Goal: Find specific page/section: Find specific page/section

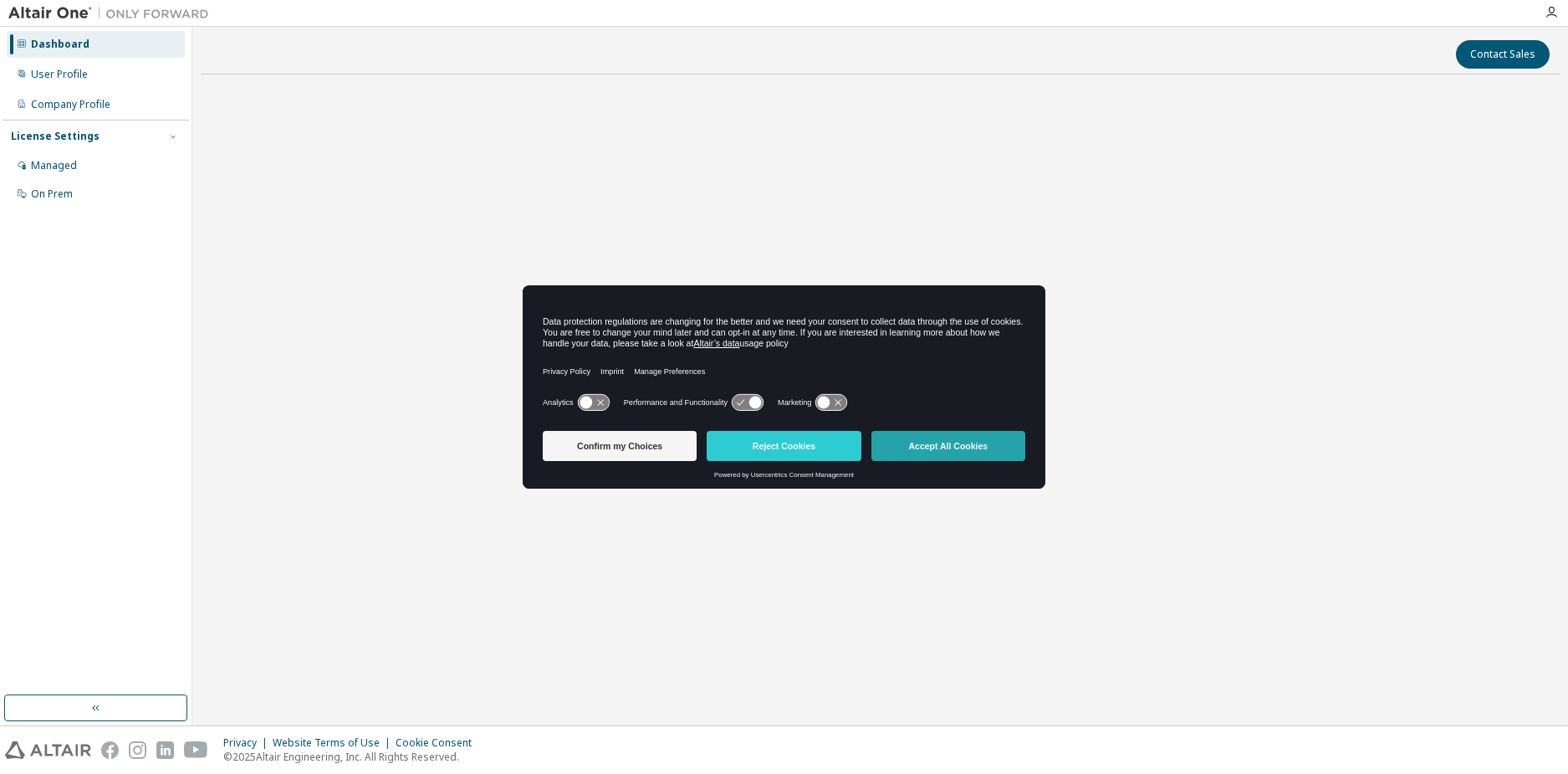
click at [944, 449] on button "Accept All Cookies" at bounding box center [948, 446] width 154 height 30
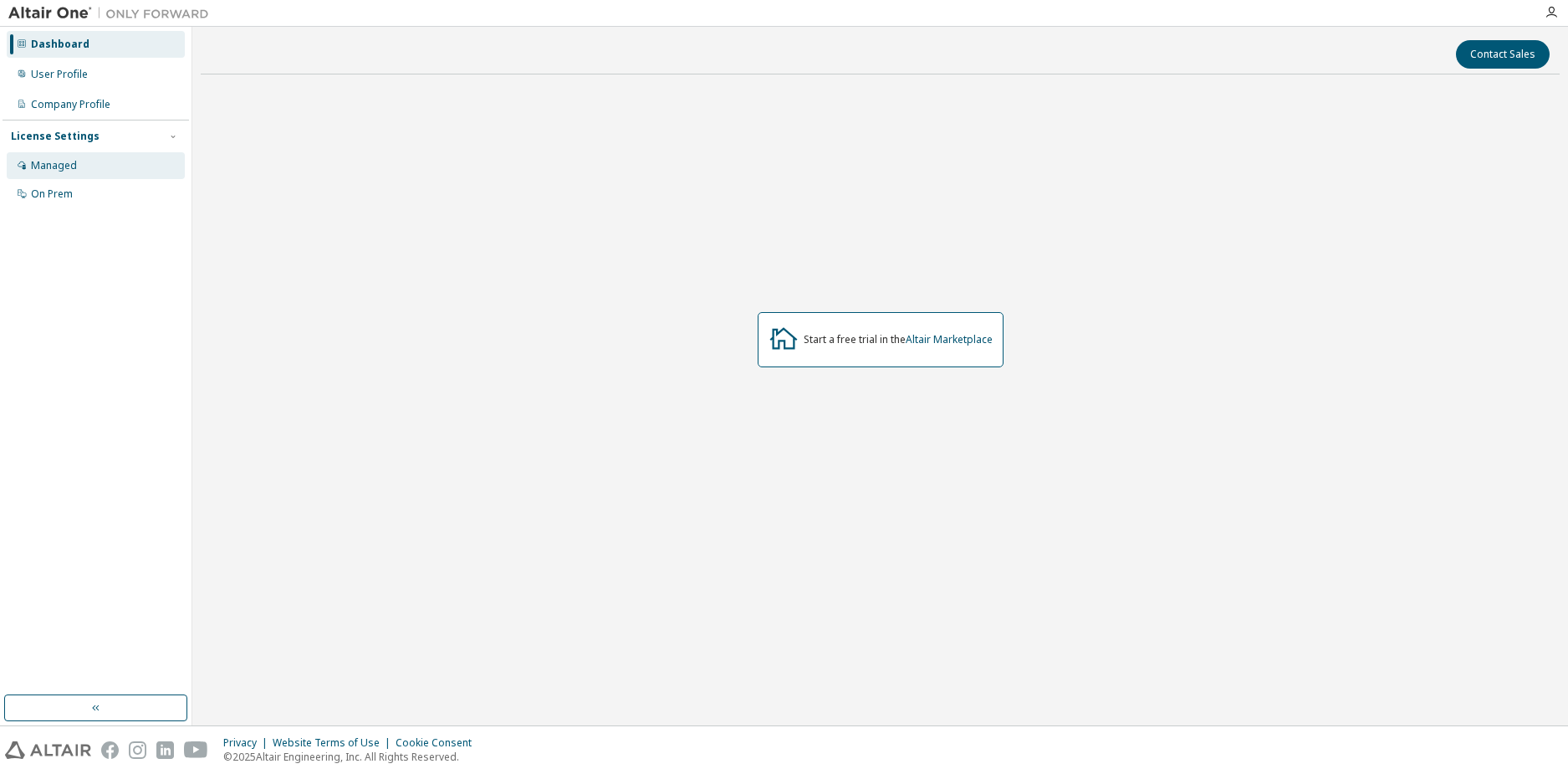
click at [100, 166] on div "Managed" at bounding box center [95, 166] width 178 height 27
click at [969, 341] on link "Altair Marketplace" at bounding box center [948, 339] width 87 height 14
